Goal: Task Accomplishment & Management: Manage account settings

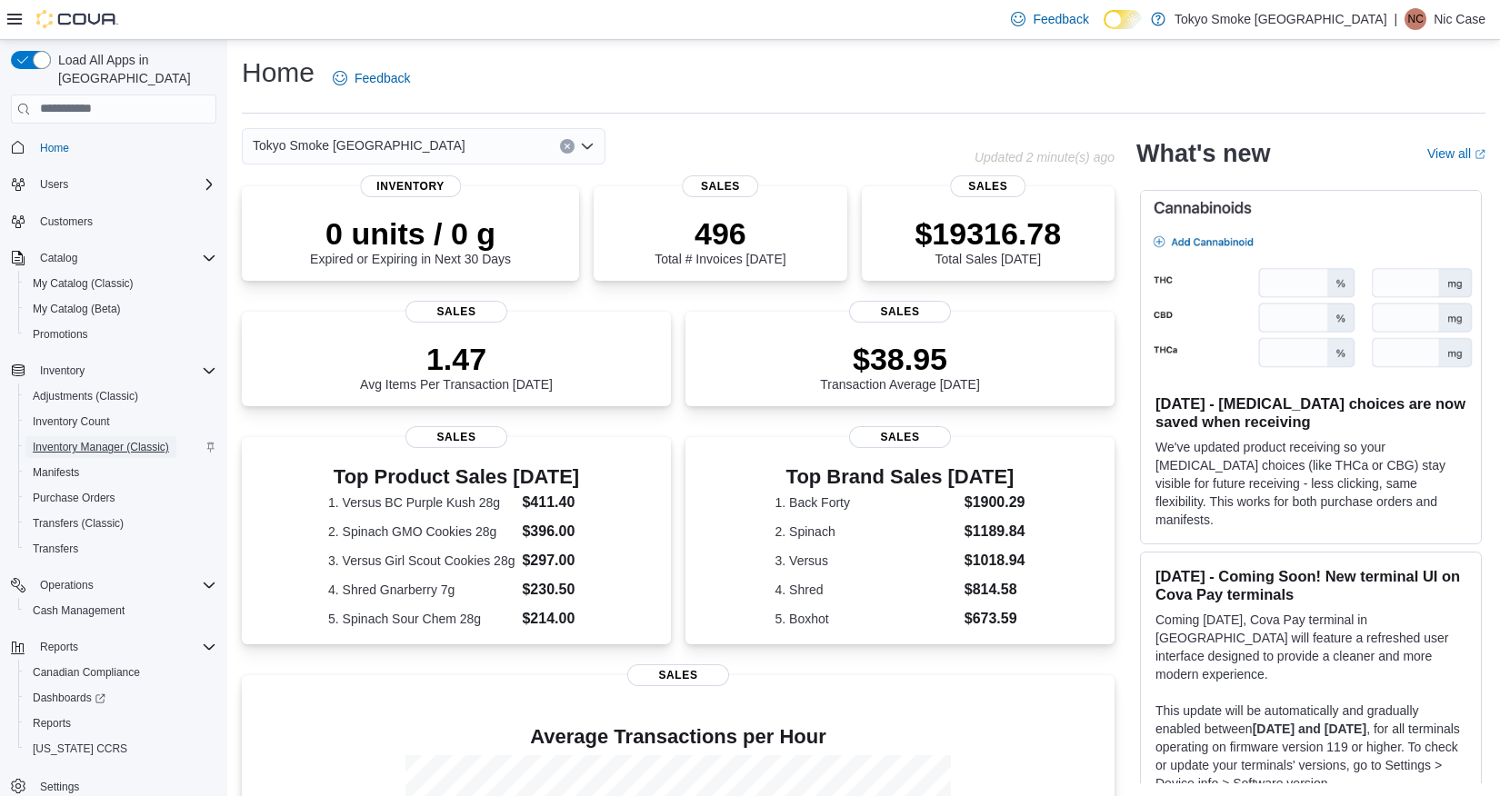
click at [62, 440] on span "Inventory Manager (Classic)" at bounding box center [101, 447] width 136 height 15
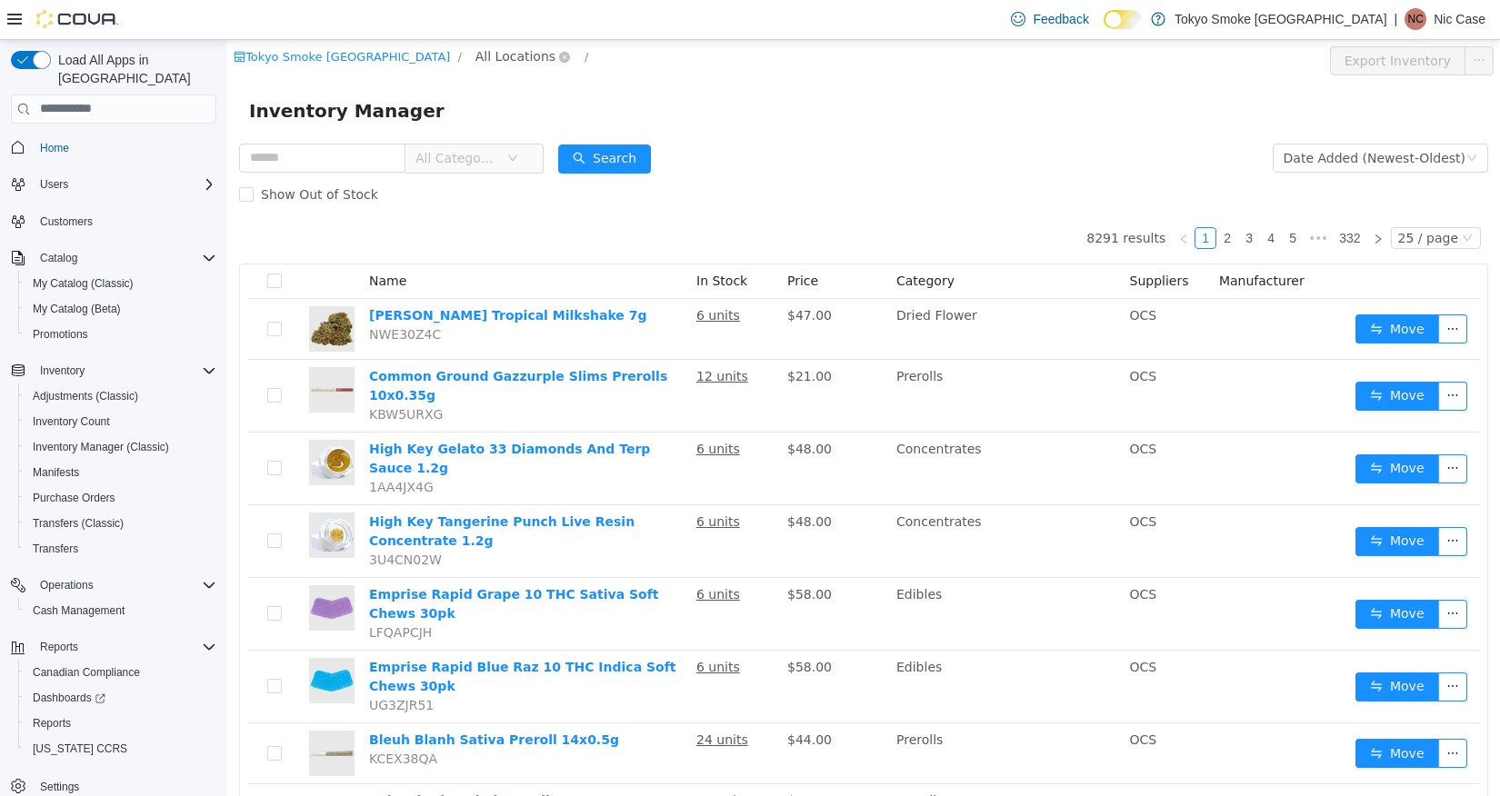
click at [475, 48] on span "All Locations" at bounding box center [515, 55] width 80 height 20
type input "****"
click at [461, 156] on span "Kingston 2790 Princess" at bounding box center [504, 153] width 148 height 15
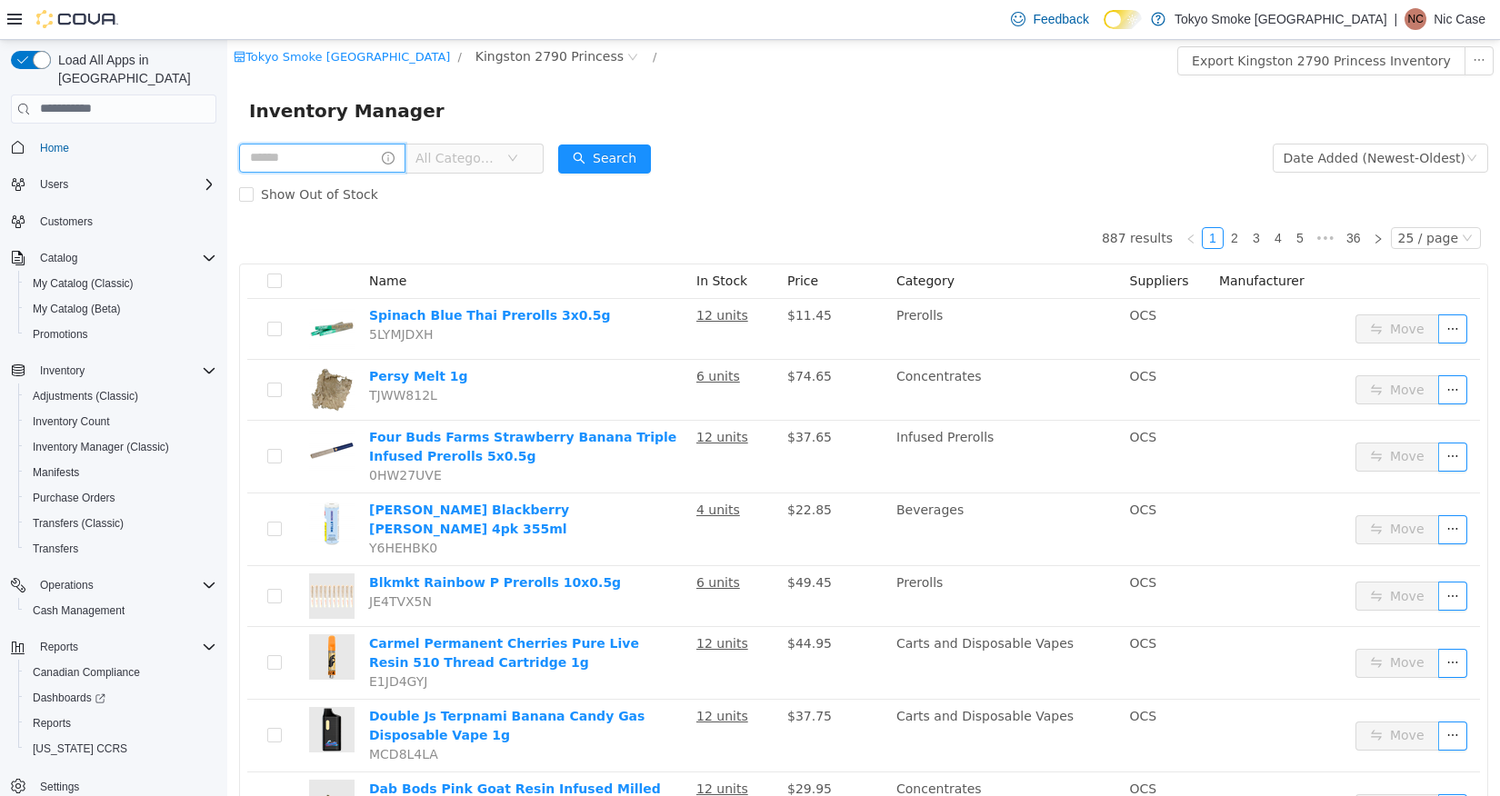
click at [330, 168] on input "text" at bounding box center [322, 157] width 166 height 29
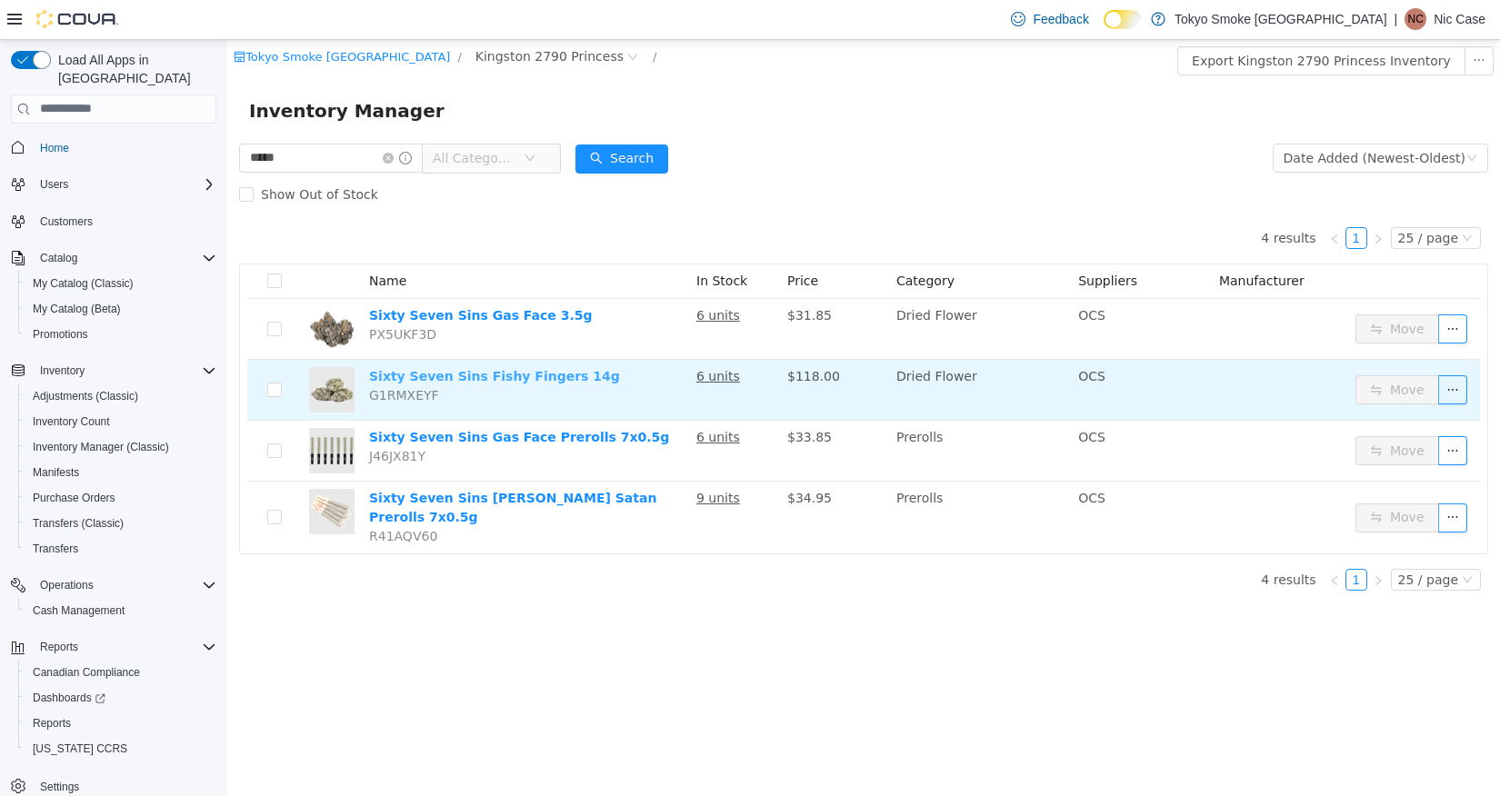
click at [451, 377] on link "Sixty Seven Sins Fishy Fingers 14g" at bounding box center [494, 375] width 251 height 15
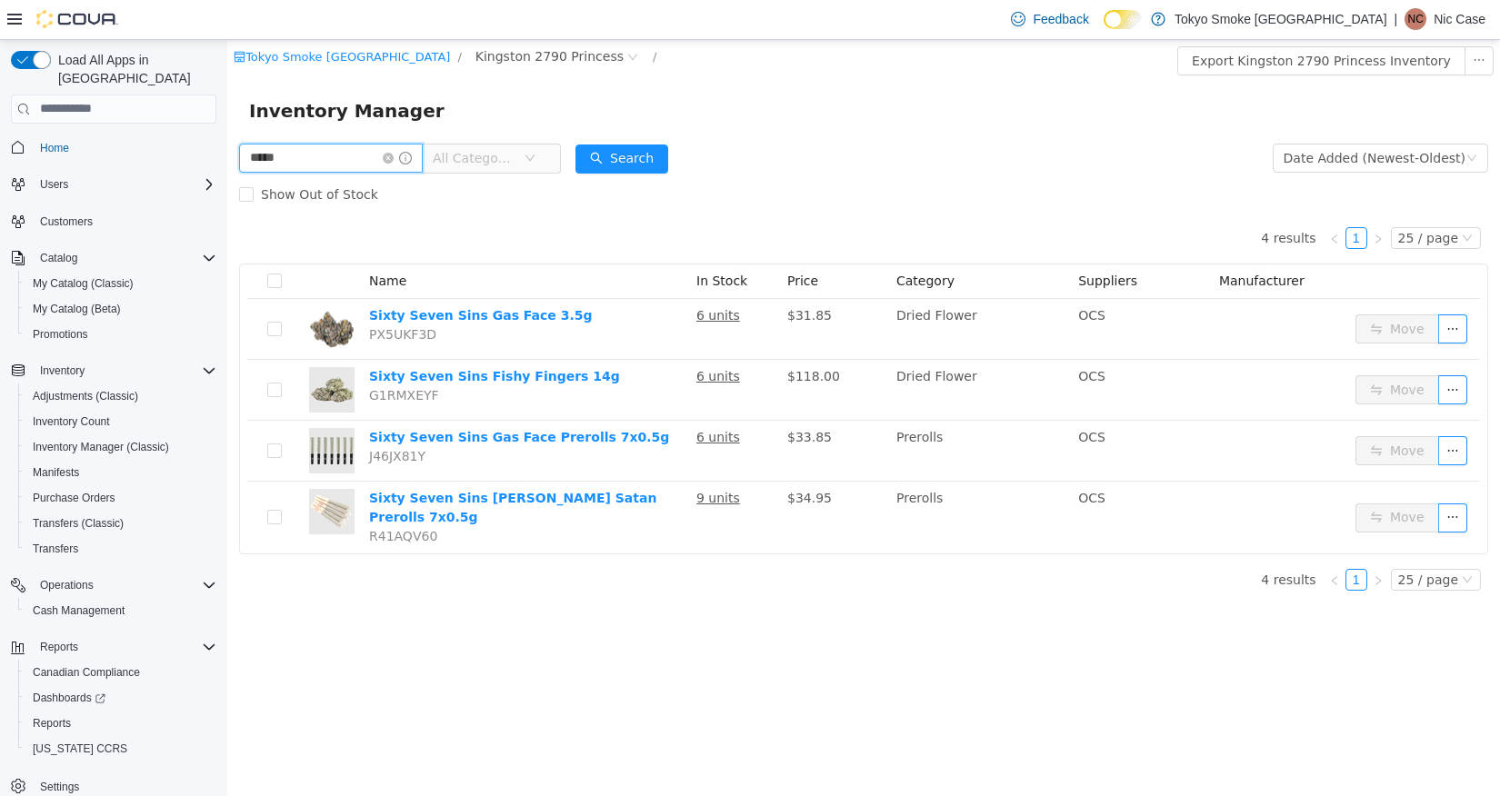
drag, startPoint x: 296, startPoint y: 154, endPoint x: 141, endPoint y: 127, distance: 157.7
click at [227, 127] on html "Tokyo Smoke Ontario / Kingston 2790 Princess / Export Kingston 2790 Princess In…" at bounding box center [863, 417] width 1273 height 756
type input "********"
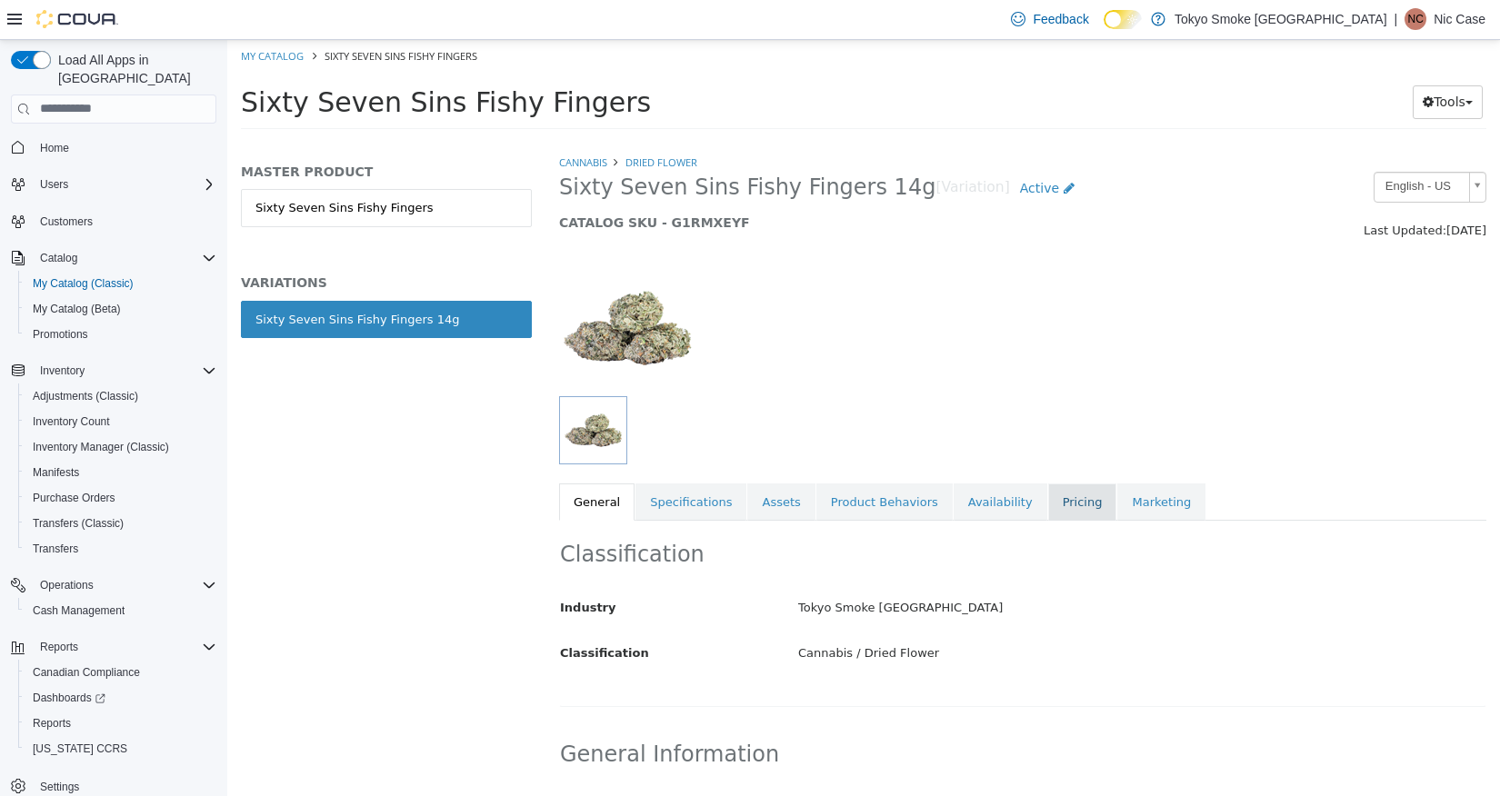
click at [1053, 511] on link "Pricing" at bounding box center [1082, 502] width 69 height 38
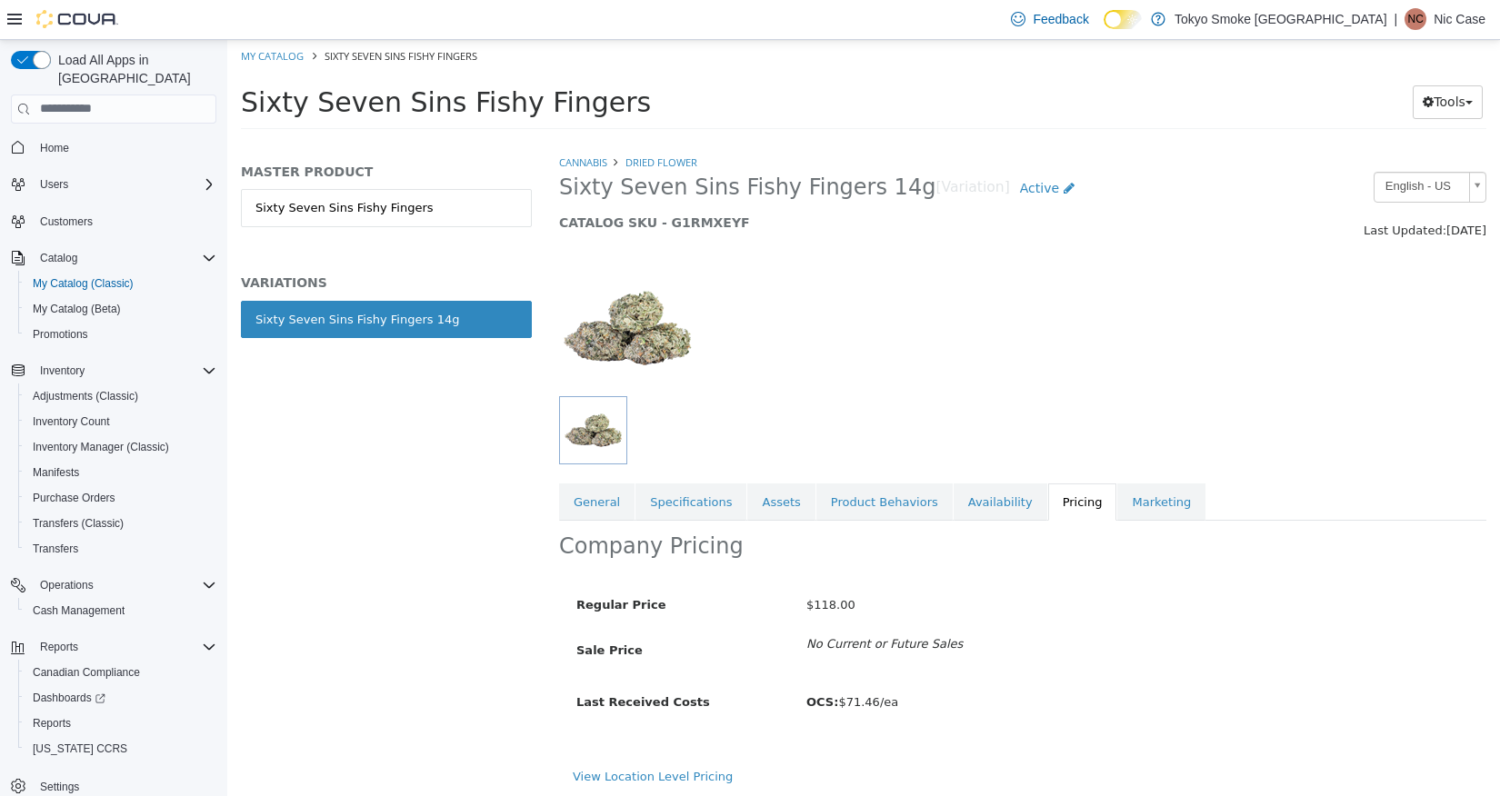
scroll to position [4, 0]
click at [685, 773] on link "View Location Level Pricing" at bounding box center [653, 773] width 160 height 14
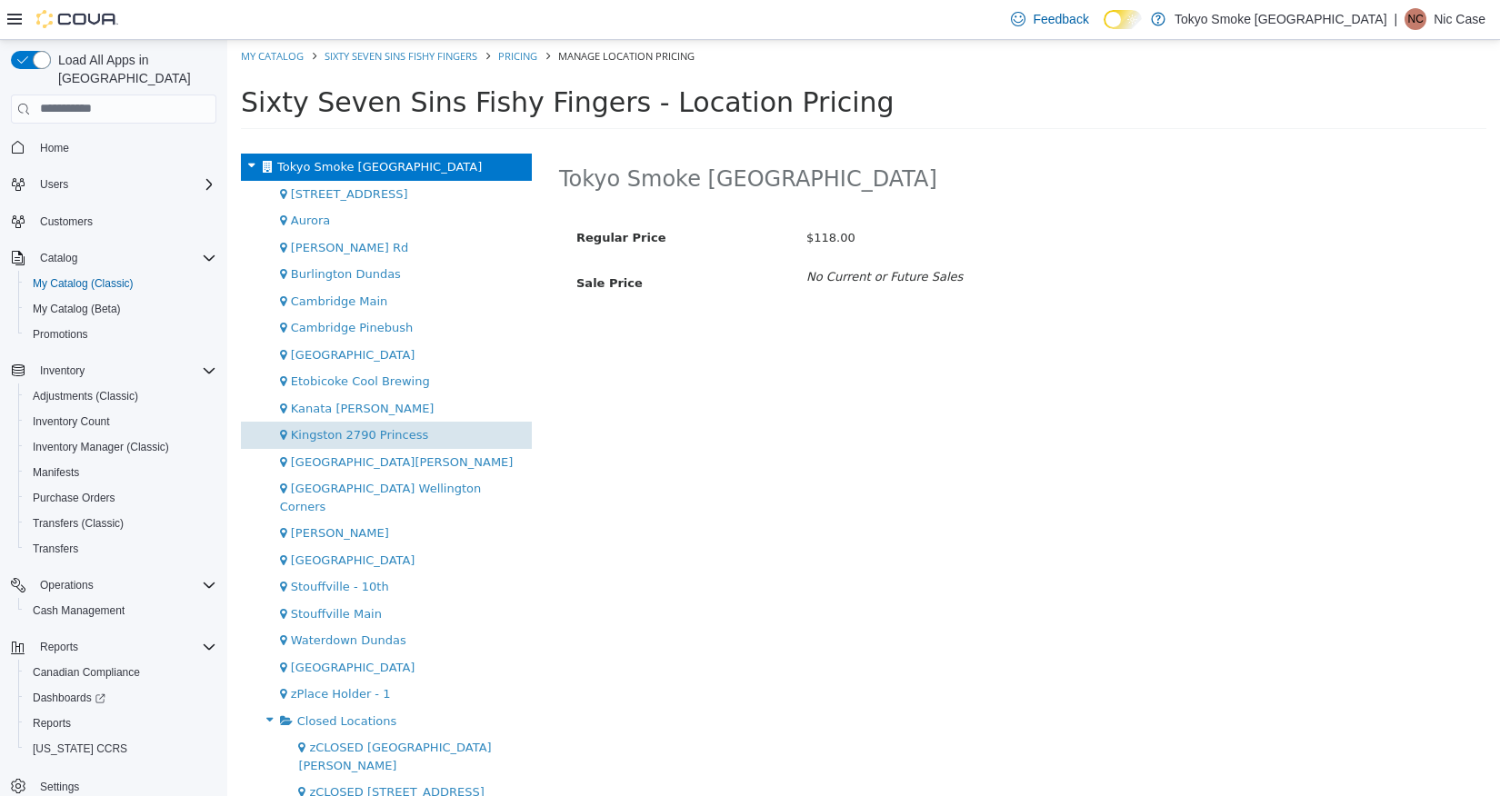
click at [351, 437] on span "Kingston 2790 Princess" at bounding box center [360, 434] width 138 height 14
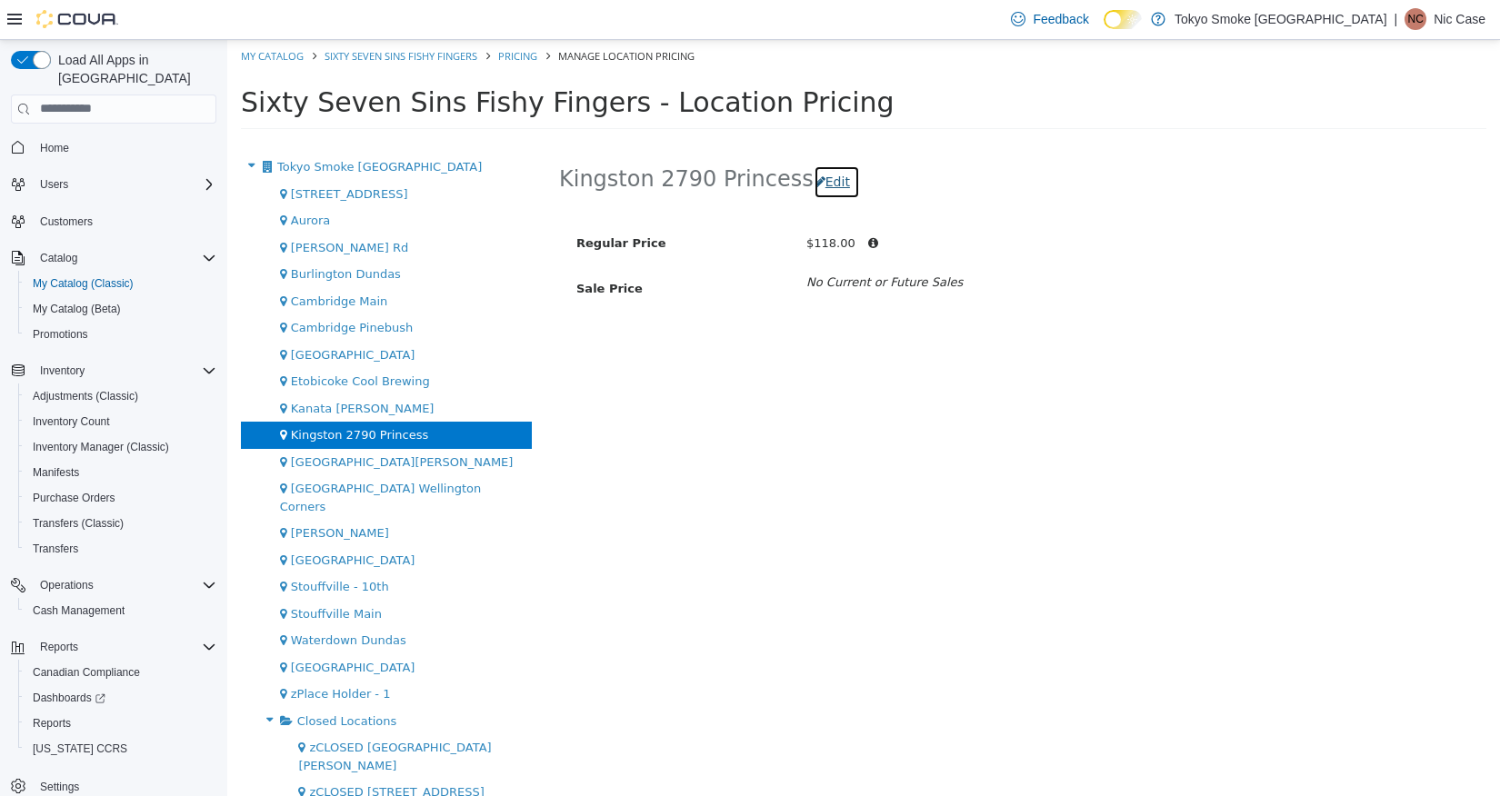
click at [820, 181] on button "Edit" at bounding box center [837, 182] width 46 height 34
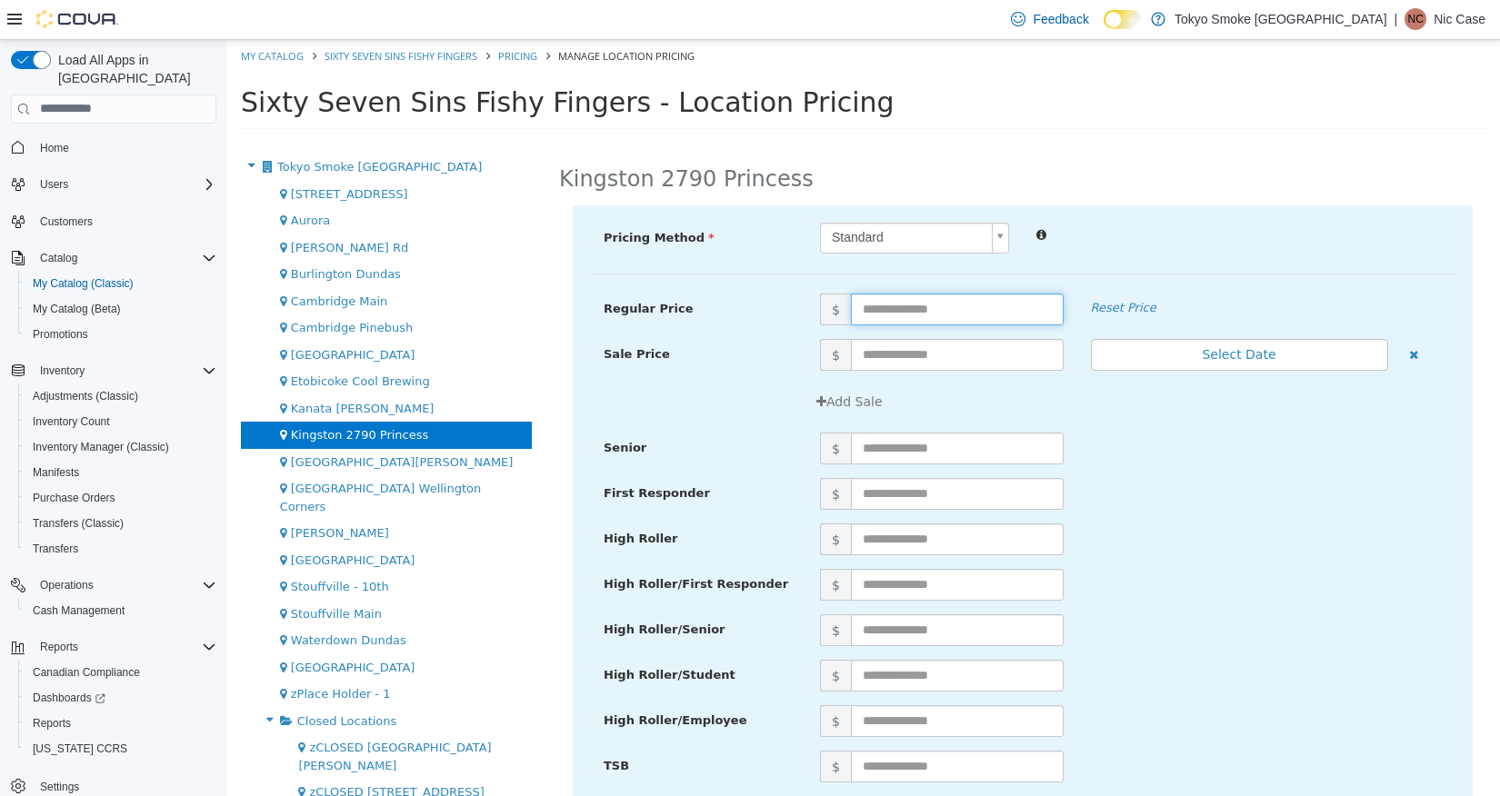
click at [879, 299] on input "text" at bounding box center [957, 309] width 213 height 32
type input "*****"
click at [1198, 477] on div "$" at bounding box center [1130, 493] width 649 height 32
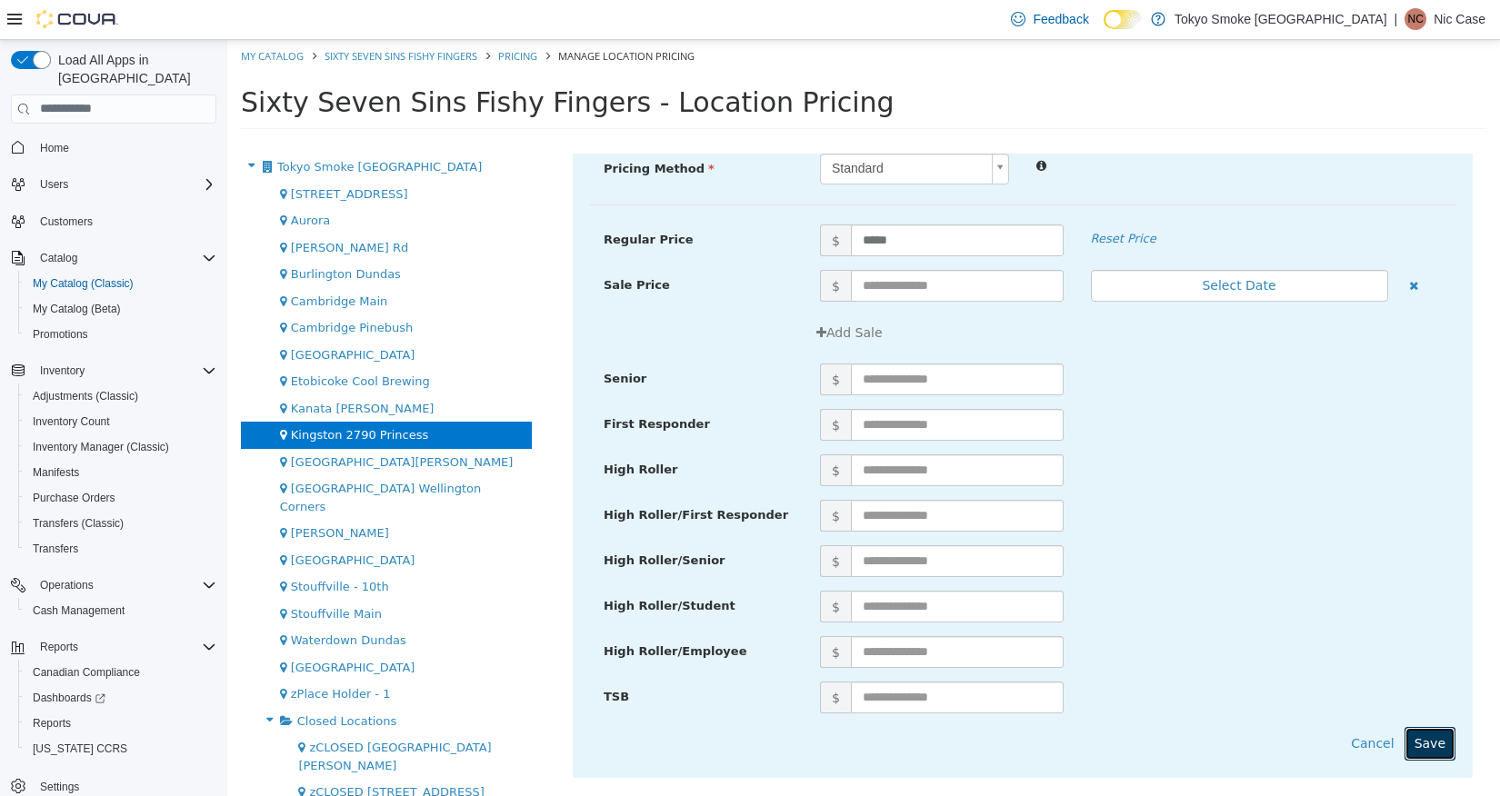
click at [1436, 740] on button "Save" at bounding box center [1430, 743] width 51 height 34
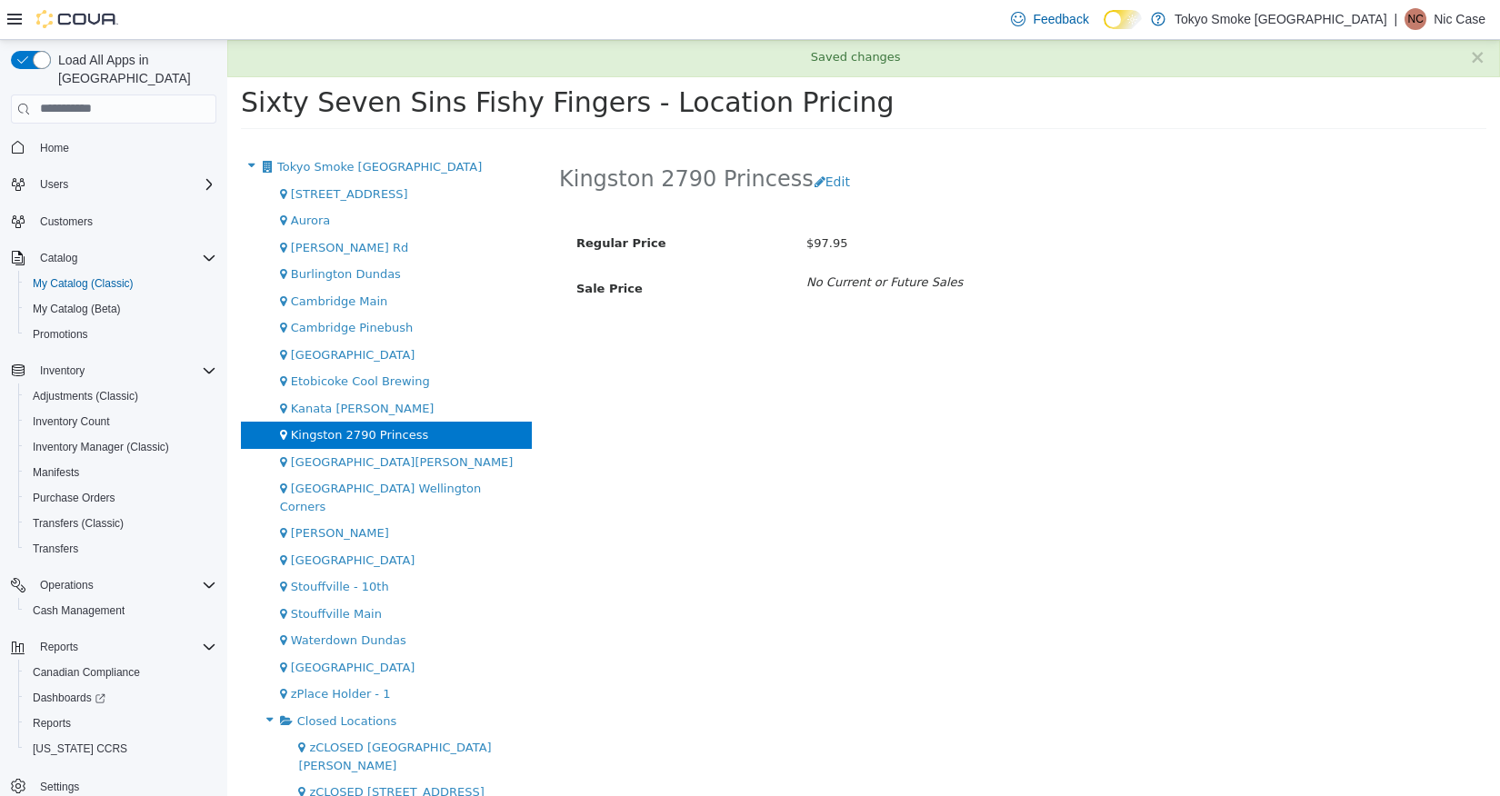
scroll to position [0, 0]
